Goal: Transaction & Acquisition: Download file/media

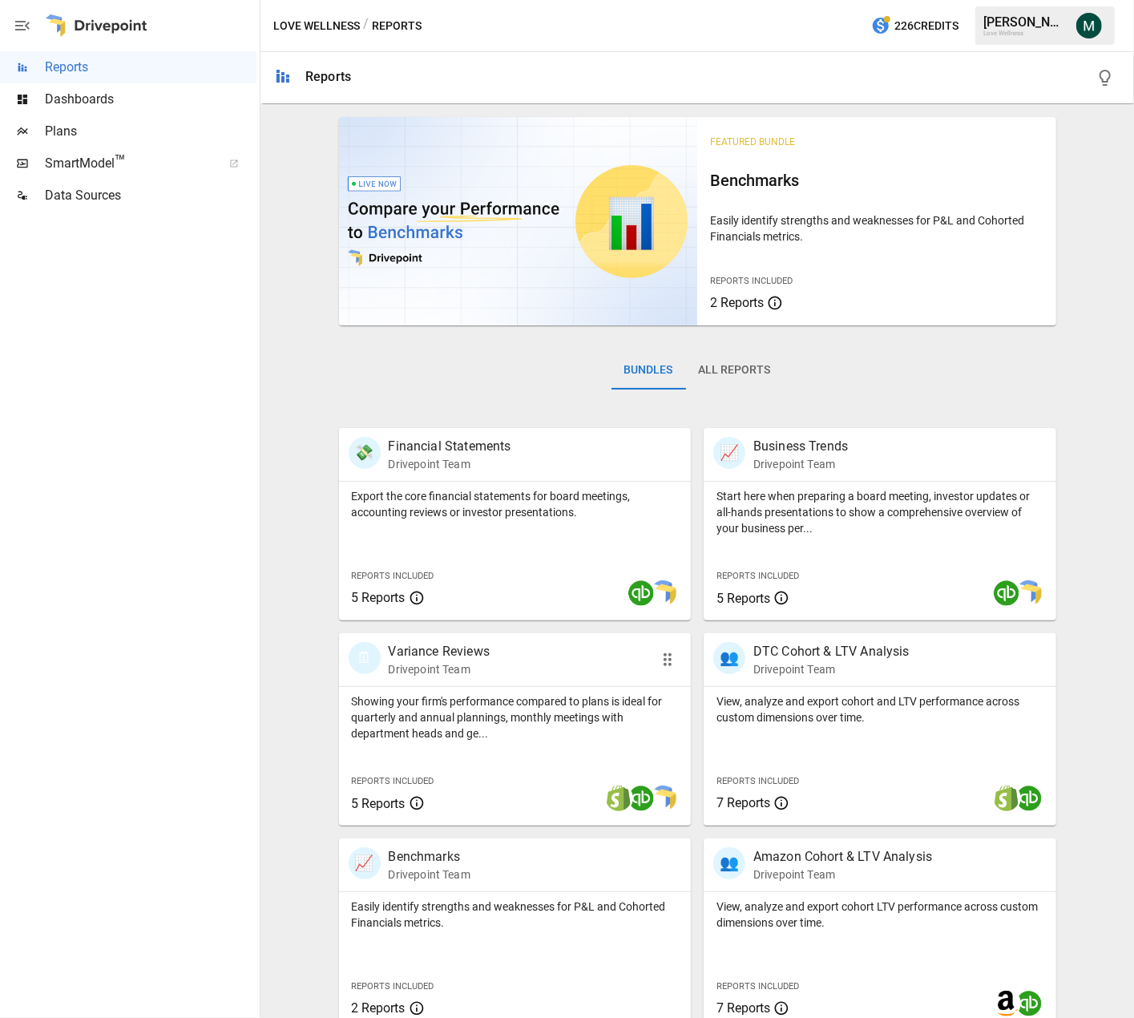
scroll to position [224, 0]
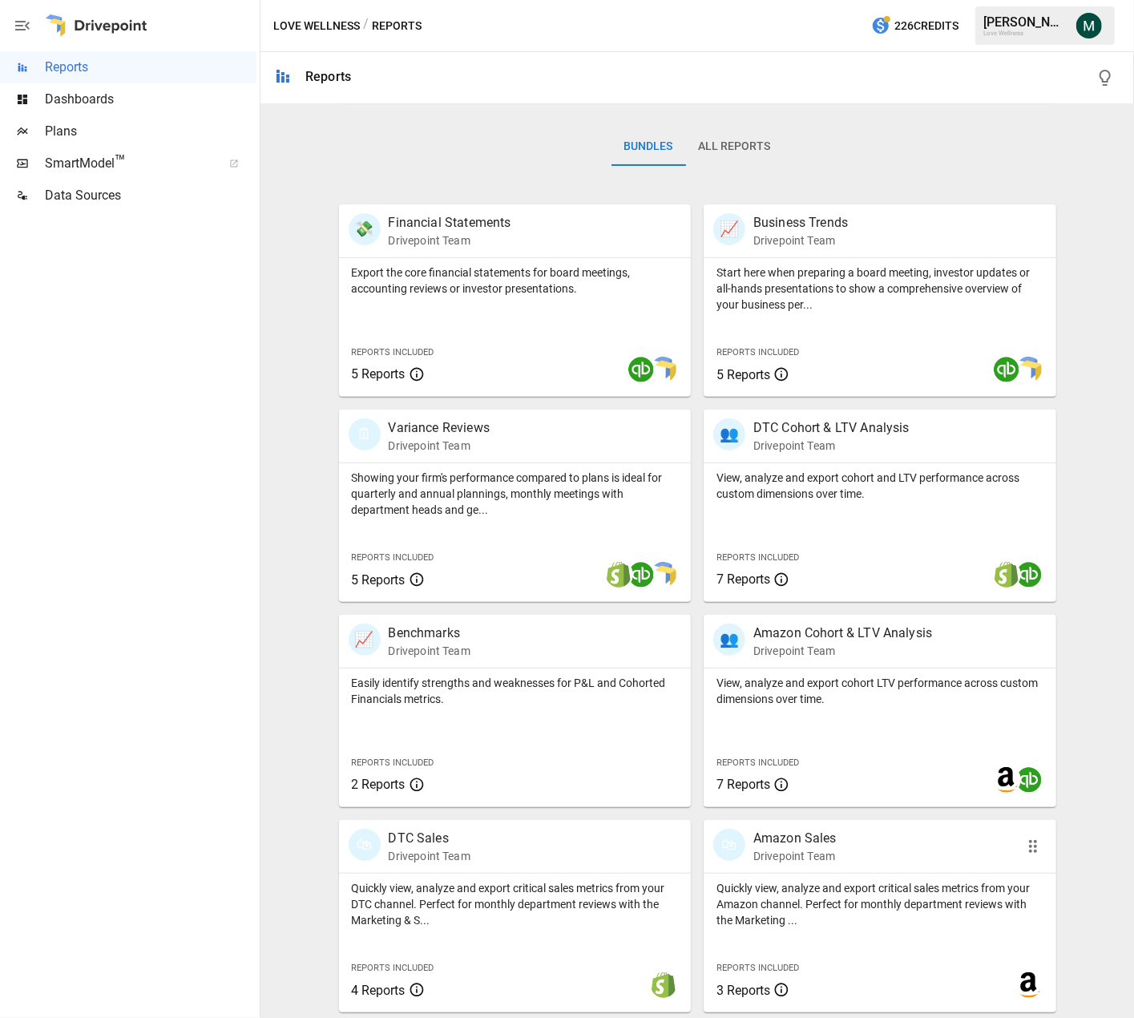
click at [800, 839] on p "Amazon Sales" at bounding box center [794, 838] width 83 height 19
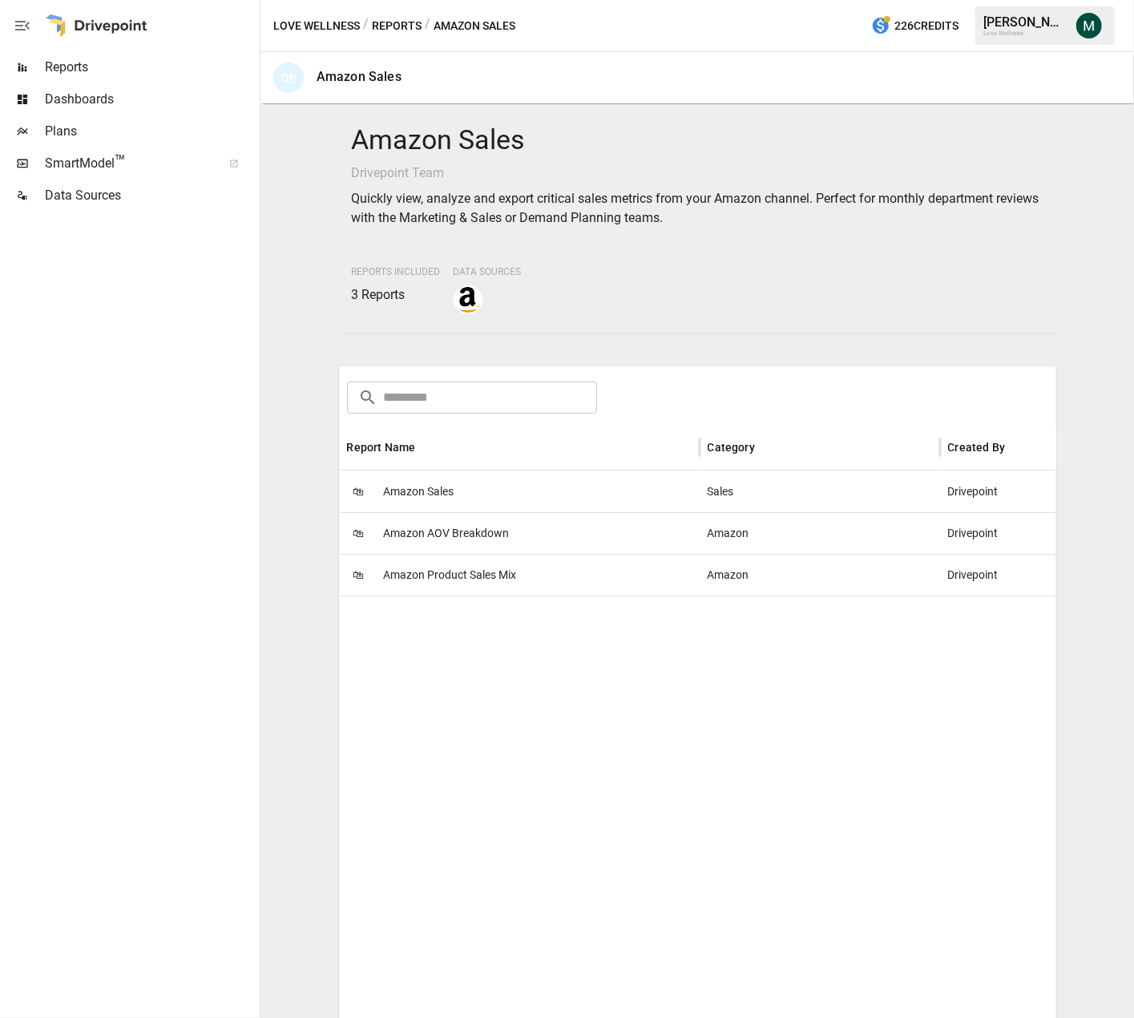
click at [423, 497] on span "Amazon Sales" at bounding box center [419, 491] width 71 height 41
click at [450, 576] on span "Amazon Product Sales Mix" at bounding box center [450, 575] width 133 height 41
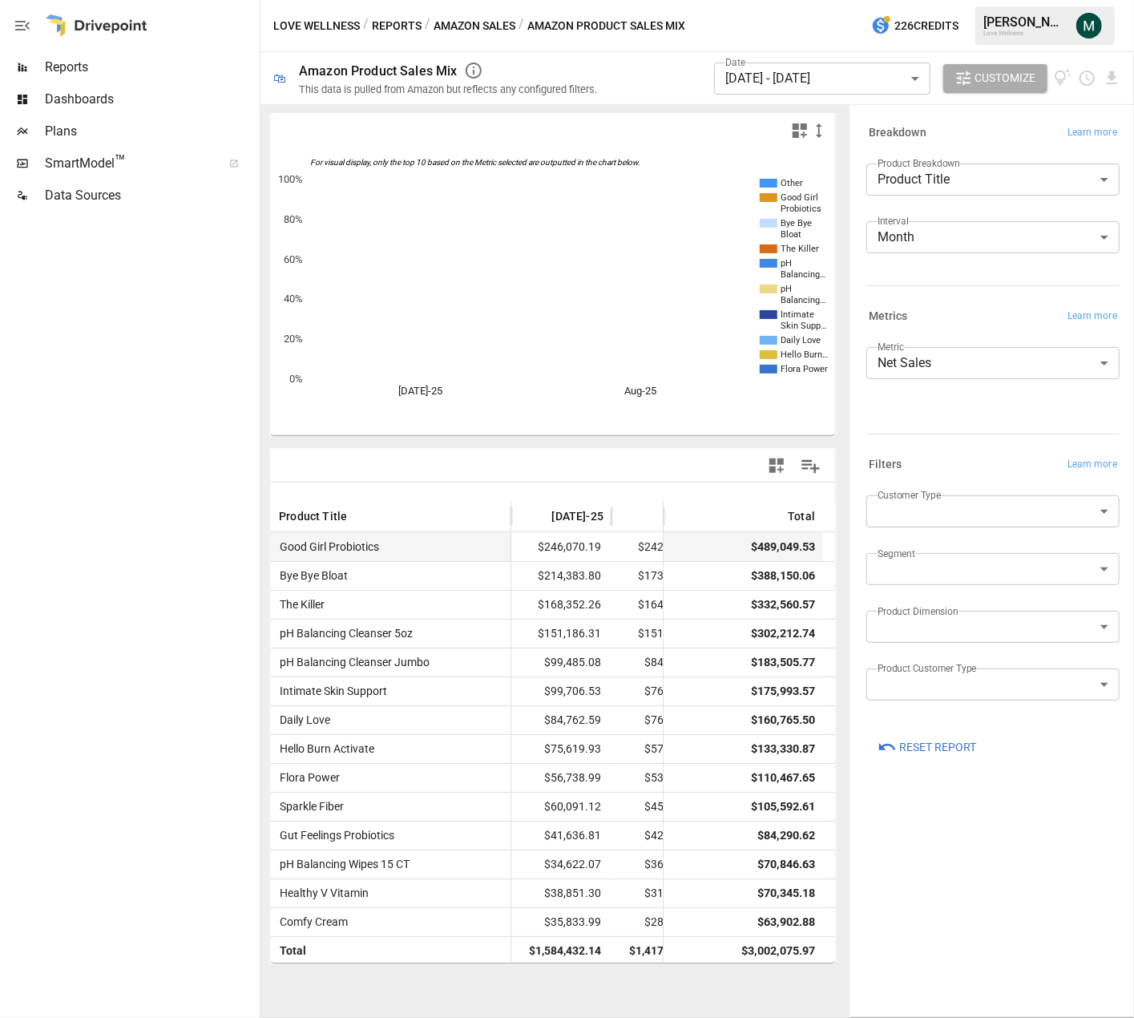
scroll to position [0, 48]
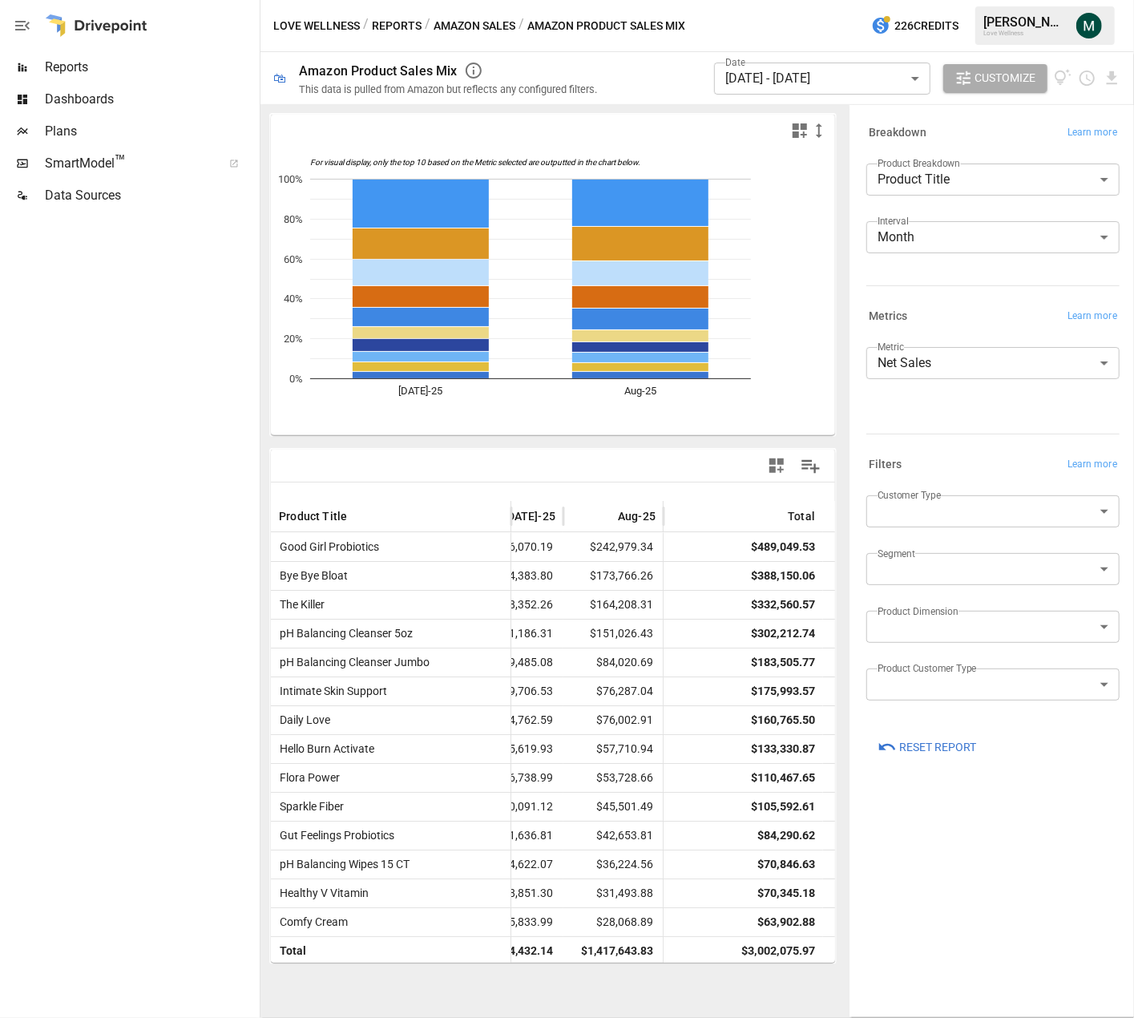
click at [864, 0] on body "Reports Dashboards Plans SmartModel ™ Data Sources Love Wellness / Reports / Am…" at bounding box center [567, 0] width 1134 height 0
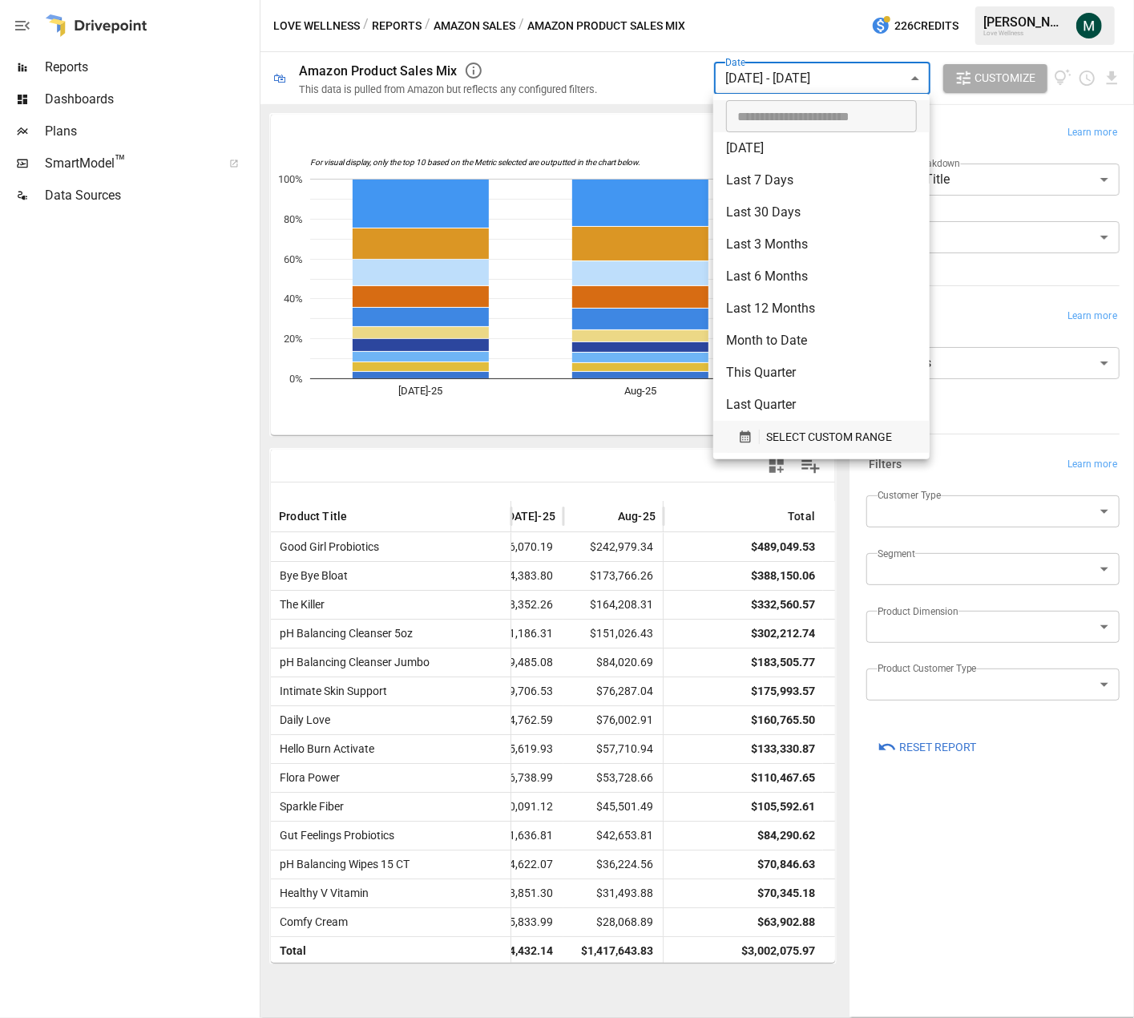
click at [798, 438] on span "SELECT CUSTOM RANGE" at bounding box center [829, 437] width 126 height 20
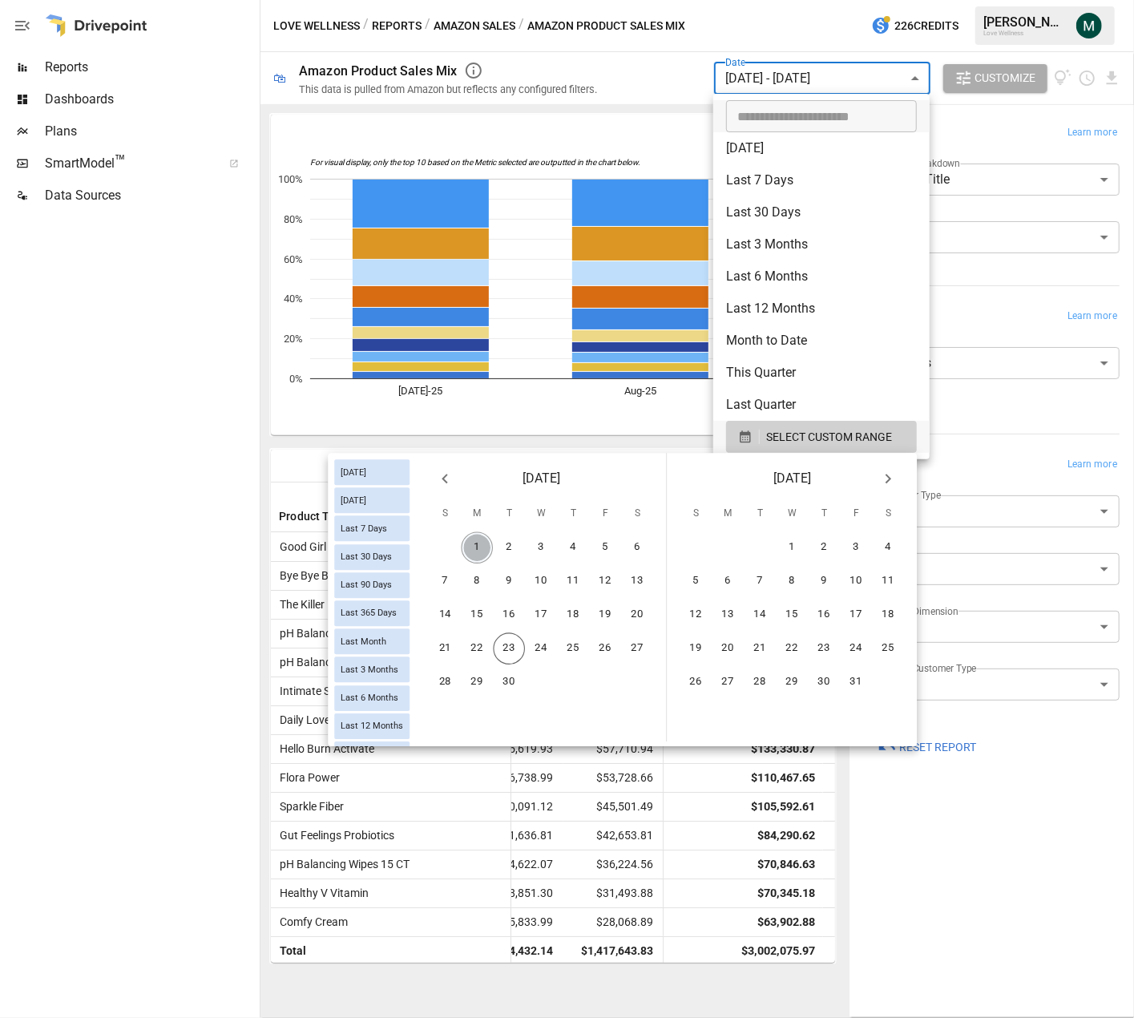
click at [479, 548] on button "1" at bounding box center [478, 548] width 32 height 32
click at [504, 649] on button "23" at bounding box center [510, 649] width 32 height 32
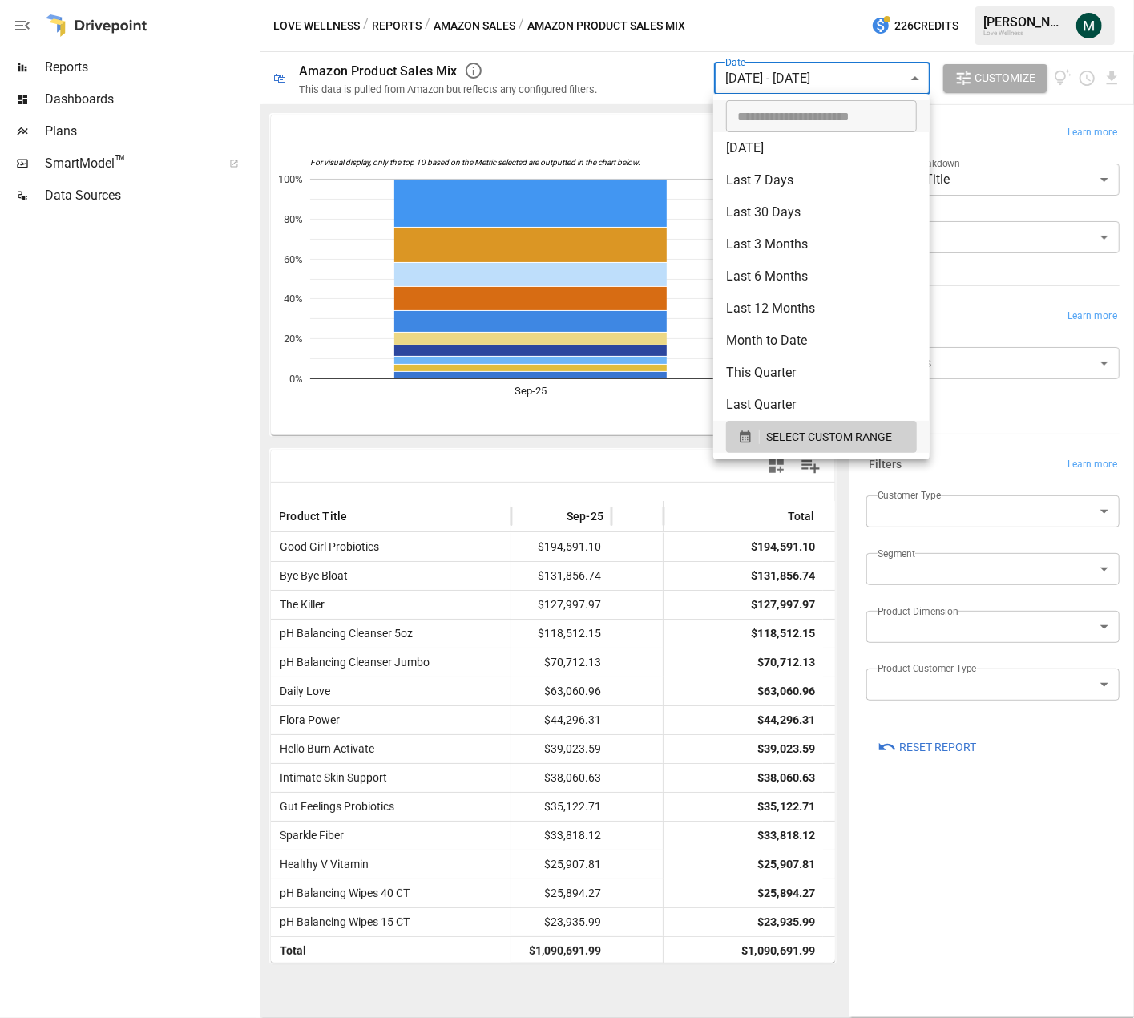
click at [769, 32] on div at bounding box center [567, 509] width 1134 height 1018
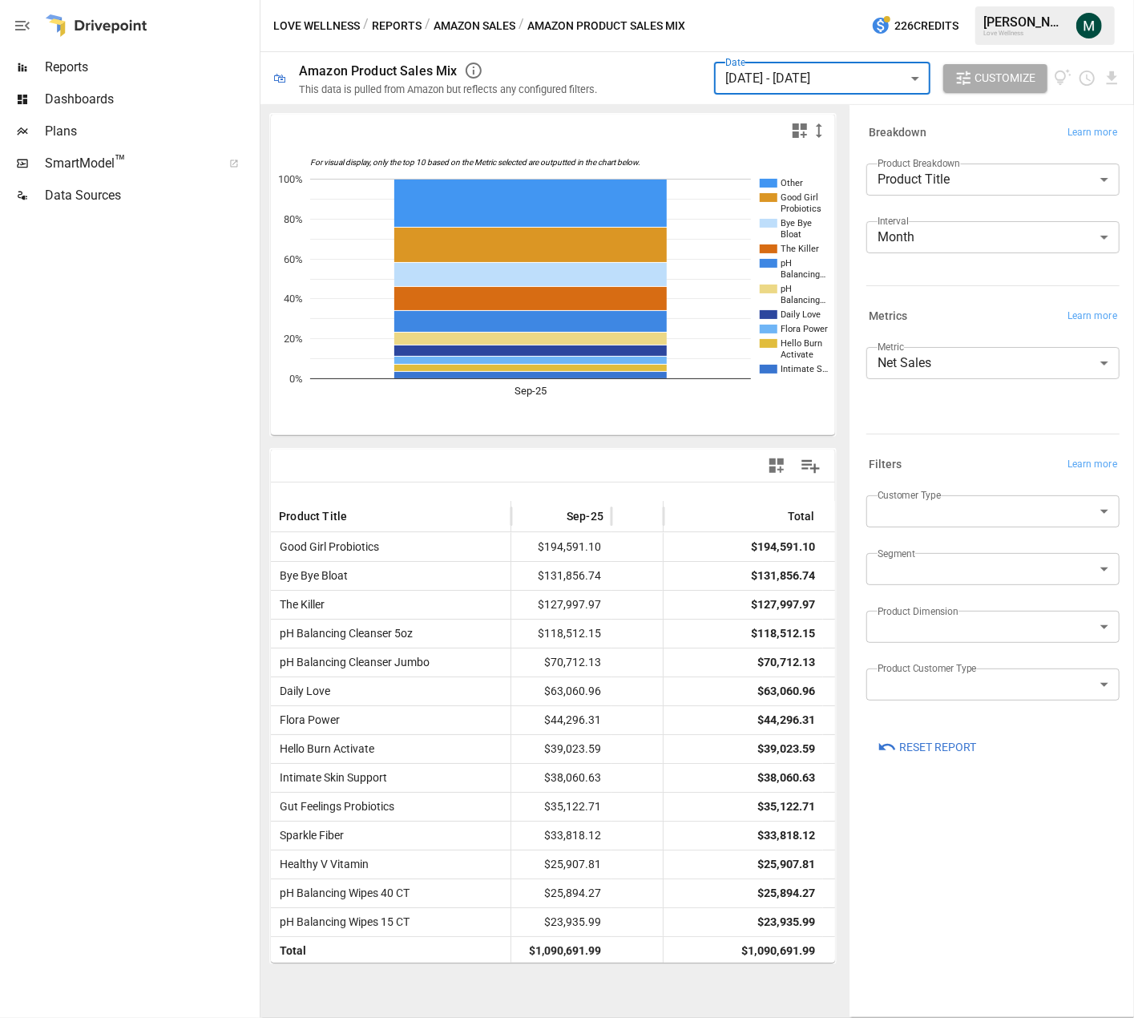
click at [957, 254] on div "Interval Month ***** ​" at bounding box center [992, 243] width 253 height 45
click at [959, 0] on body "Reports Dashboards Plans SmartModel ™ Data Sources Love Wellness / Reports / Am…" at bounding box center [567, 0] width 1134 height 0
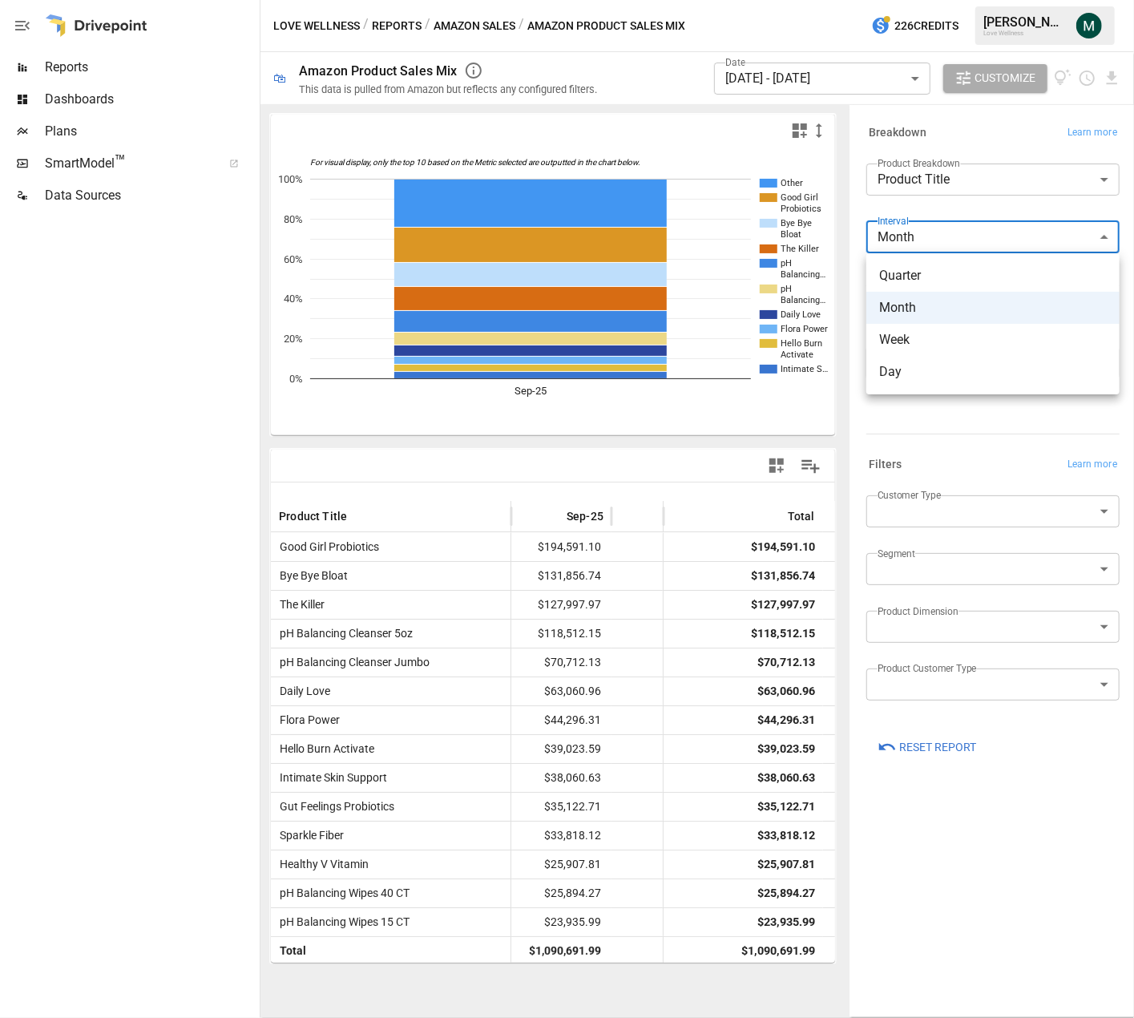
click at [913, 374] on span "Day" at bounding box center [993, 371] width 228 height 19
type input "***"
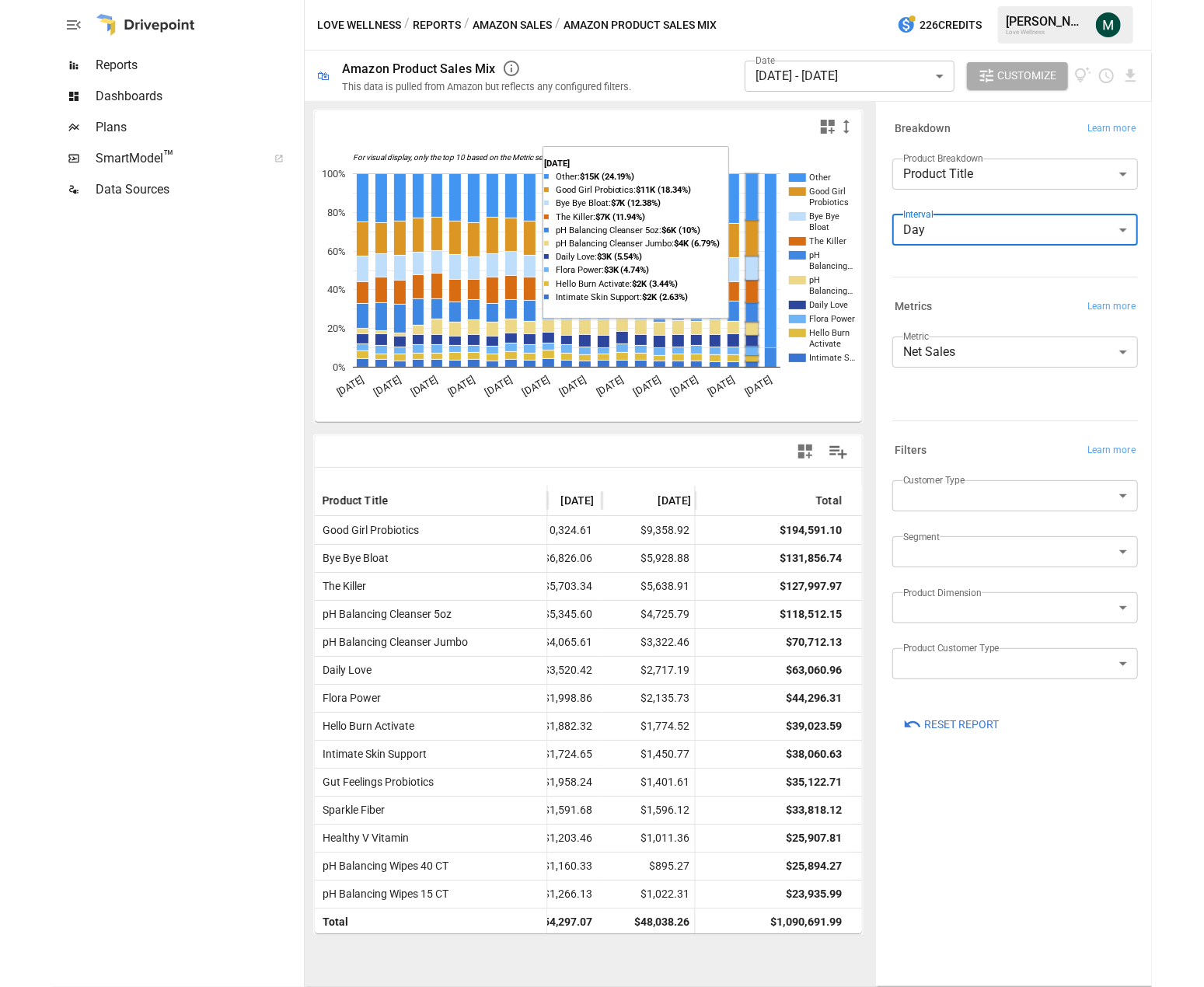
scroll to position [0, 1694]
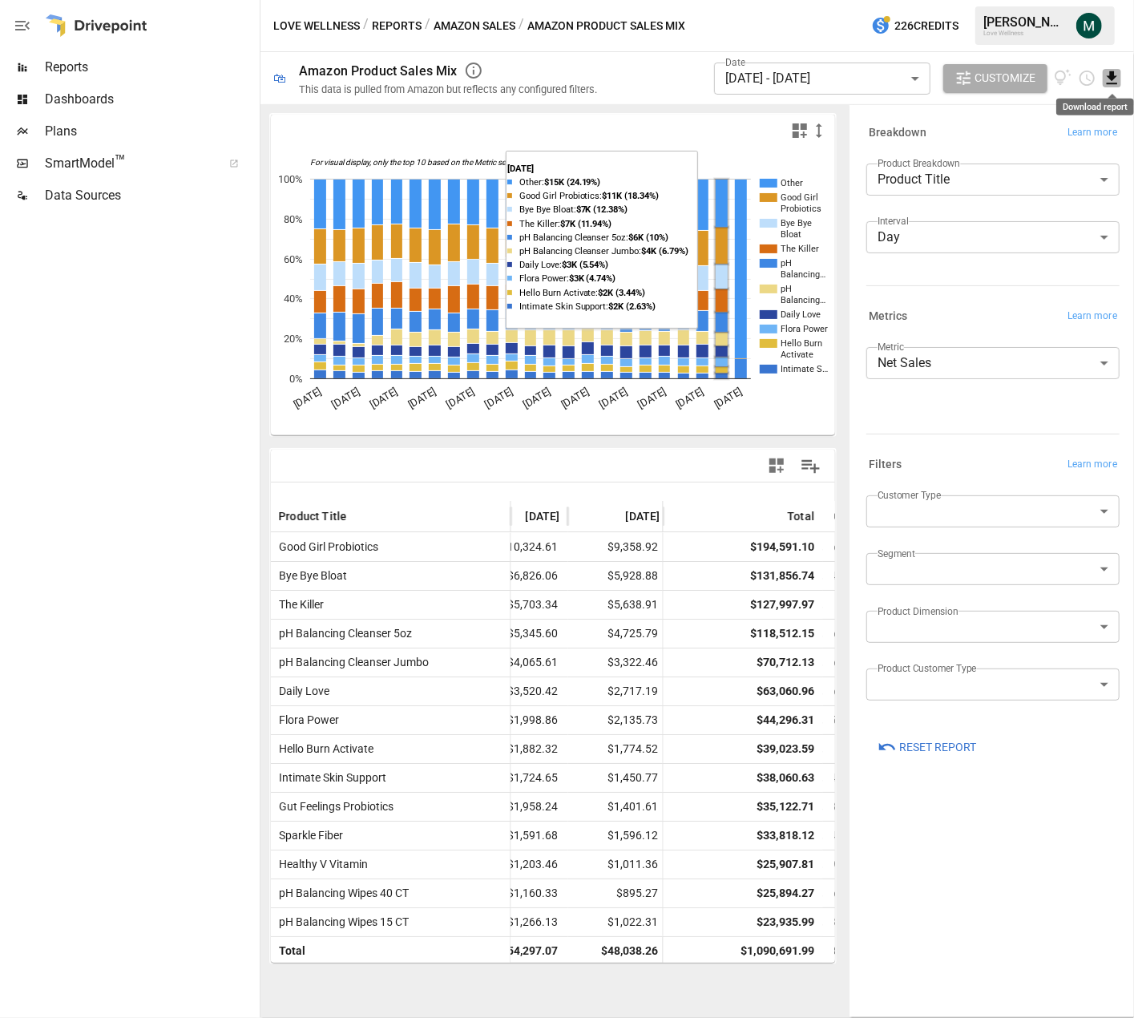
click at [1113, 71] on icon "Download report" at bounding box center [1112, 77] width 10 height 13
click at [1071, 140] on li "Download as CSV" at bounding box center [1058, 142] width 127 height 32
